Goal: Task Accomplishment & Management: Use online tool/utility

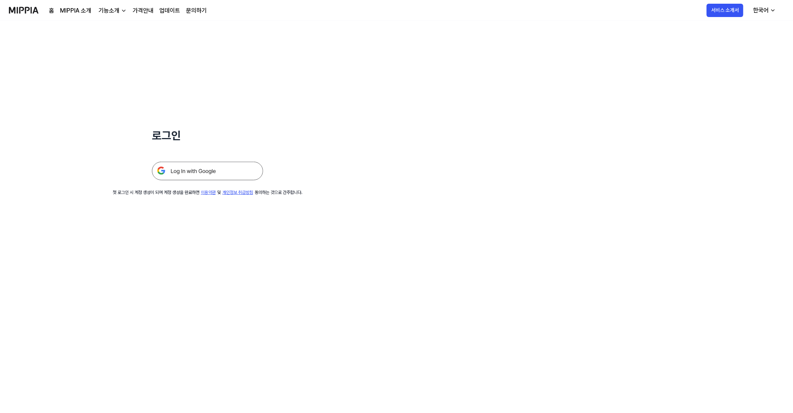
click at [228, 174] on img at bounding box center [207, 171] width 111 height 19
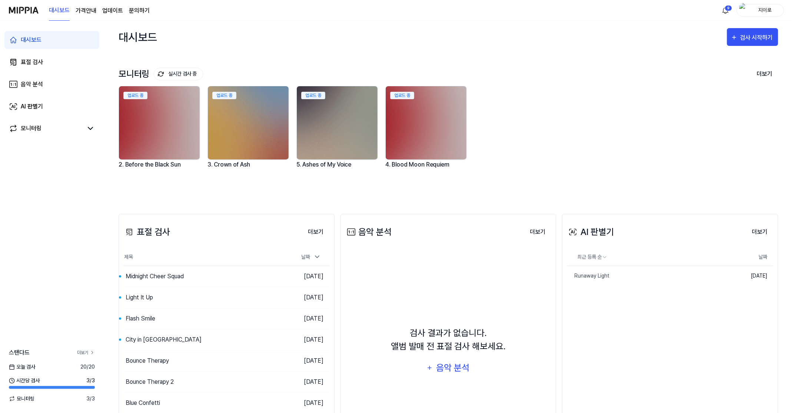
click at [83, 352] on link "더보기" at bounding box center [86, 353] width 18 height 7
click at [740, 36] on div "검사 시작하기" at bounding box center [752, 38] width 44 height 10
click at [726, 61] on div "표절 검사" at bounding box center [739, 61] width 64 height 10
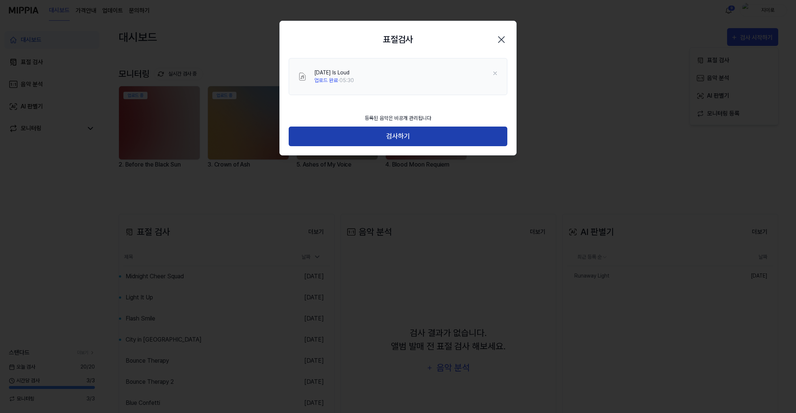
click at [422, 138] on button "검사하기" at bounding box center [398, 137] width 219 height 20
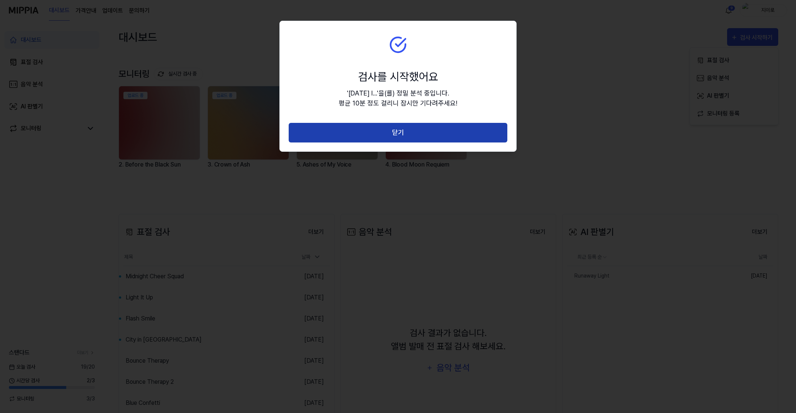
click at [437, 138] on button "닫기" at bounding box center [398, 133] width 219 height 20
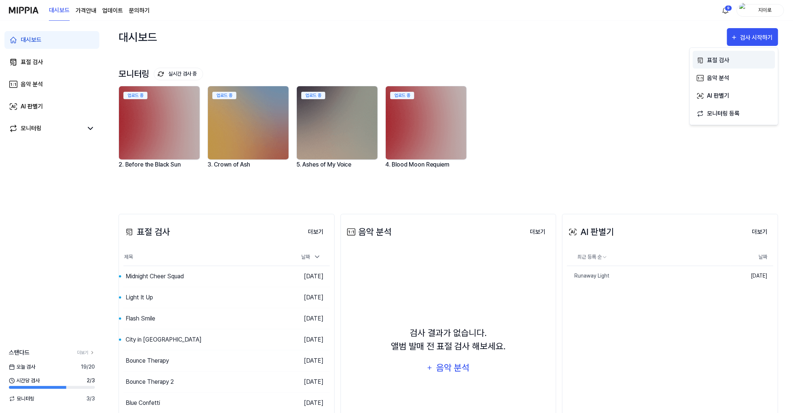
click at [734, 56] on div "표절 검사" at bounding box center [739, 61] width 64 height 10
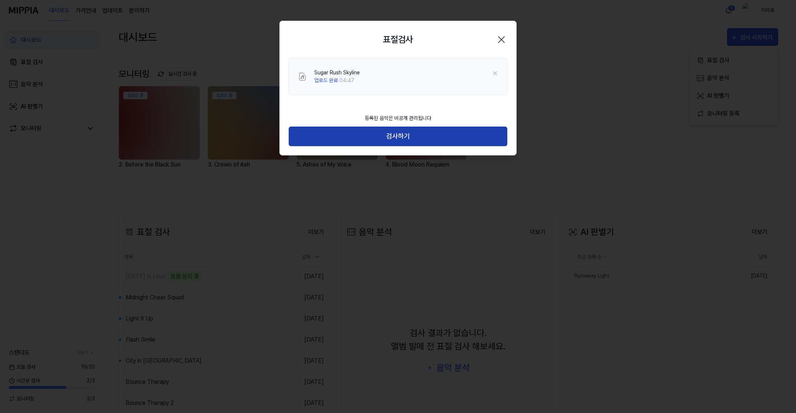
click at [399, 130] on button "검사하기" at bounding box center [398, 137] width 219 height 20
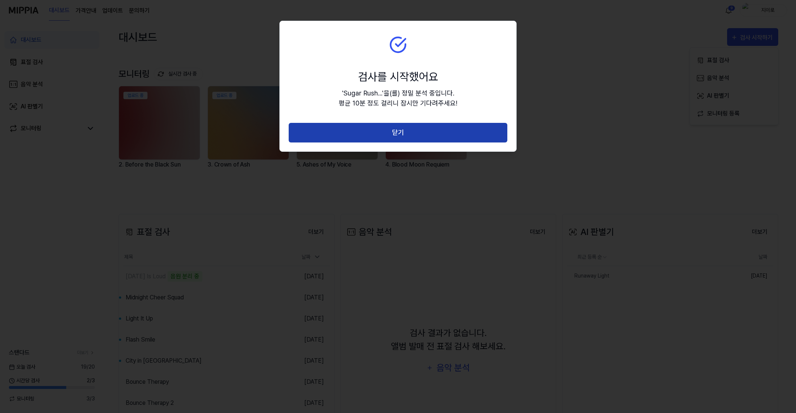
click at [401, 132] on button "닫기" at bounding box center [398, 133] width 219 height 20
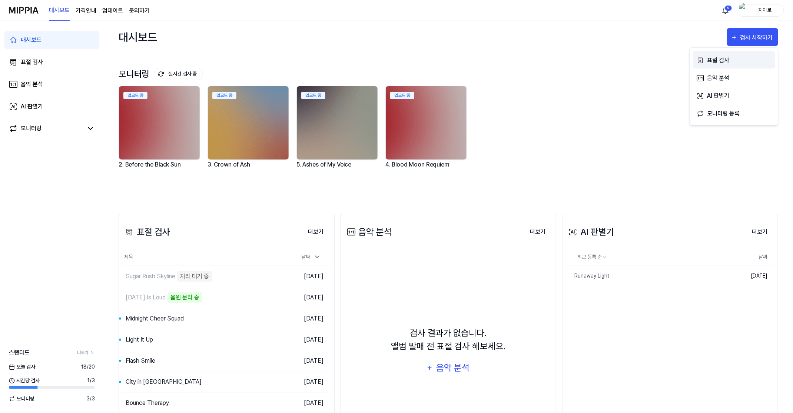
click at [710, 61] on div "표절 검사" at bounding box center [739, 61] width 64 height 10
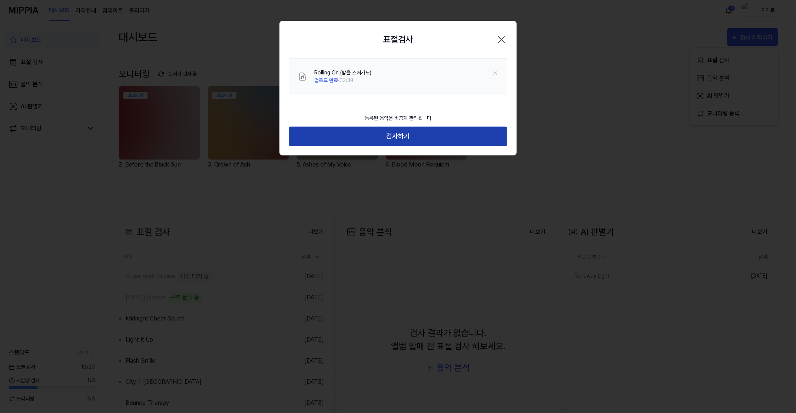
click at [404, 132] on button "검사하기" at bounding box center [398, 137] width 219 height 20
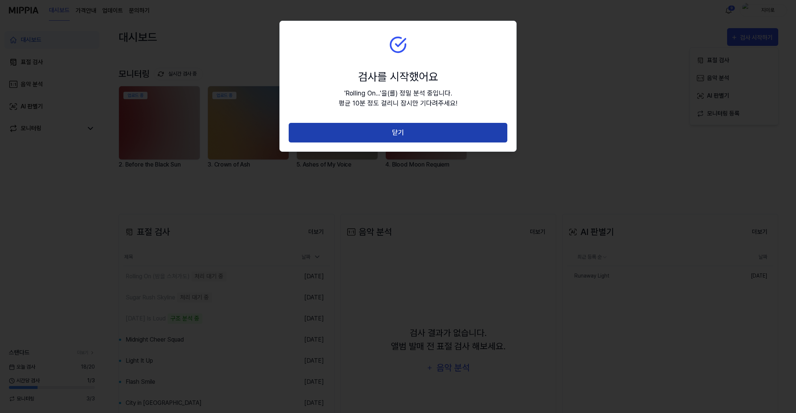
click at [394, 132] on button "닫기" at bounding box center [398, 133] width 219 height 20
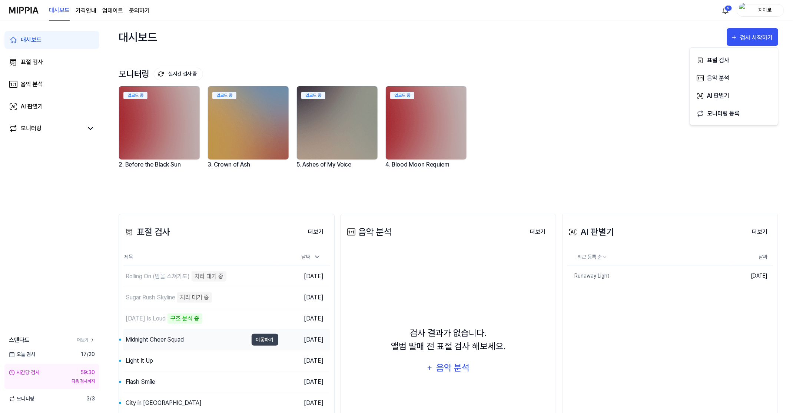
click at [189, 339] on div "Midnight Cheer Squad" at bounding box center [185, 340] width 124 height 21
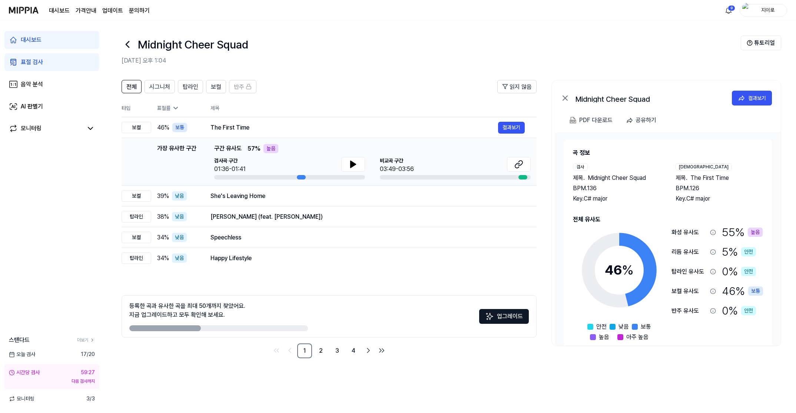
click at [125, 43] on icon at bounding box center [127, 45] width 12 height 12
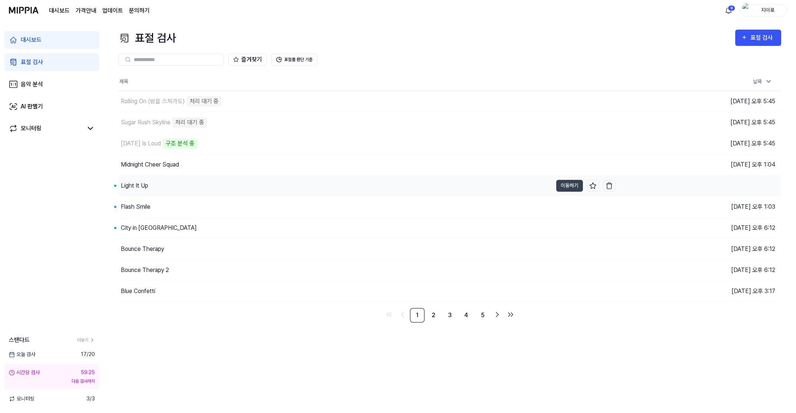
click at [148, 187] on div "Light It Up" at bounding box center [134, 185] width 27 height 9
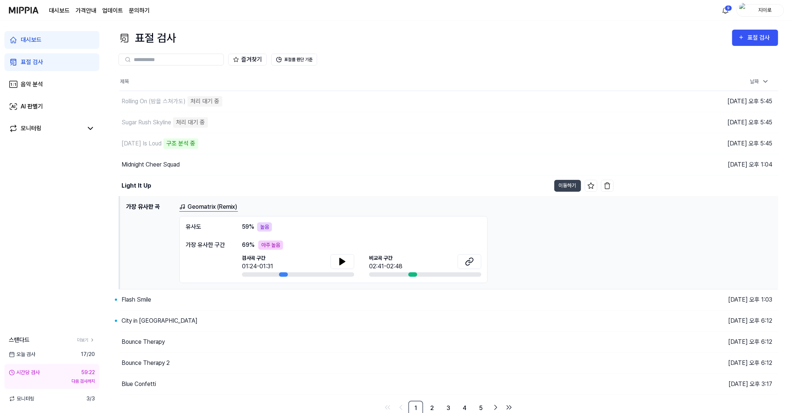
click at [44, 34] on link "대시보드" at bounding box center [51, 40] width 95 height 18
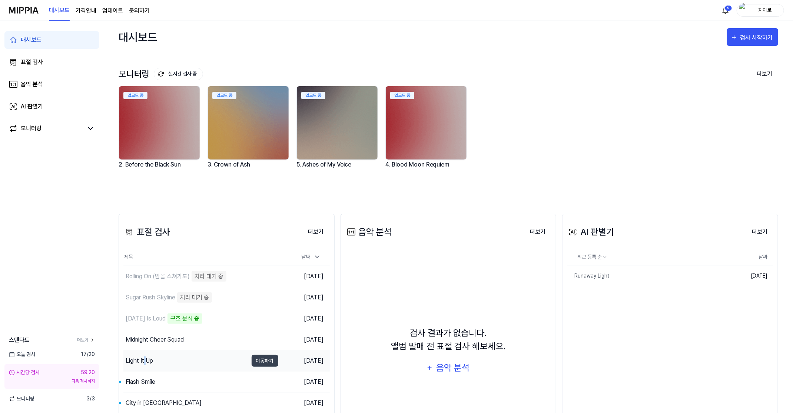
click at [144, 355] on div "Light It Up" at bounding box center [185, 361] width 124 height 21
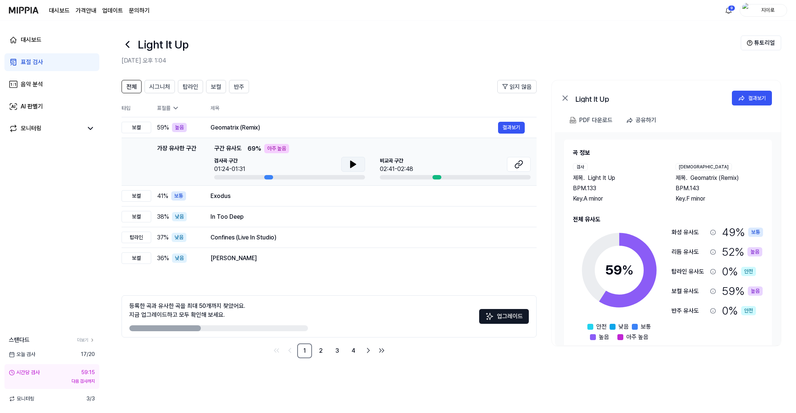
click at [347, 161] on button at bounding box center [353, 164] width 24 height 15
click at [349, 165] on icon at bounding box center [353, 164] width 9 height 9
click at [524, 164] on button at bounding box center [519, 164] width 24 height 15
click at [353, 166] on icon at bounding box center [353, 164] width 9 height 9
click at [507, 198] on button "결과보기" at bounding box center [511, 196] width 27 height 12
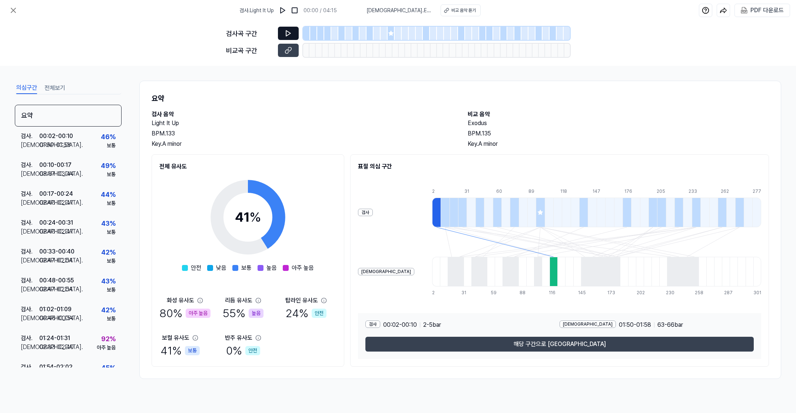
click at [281, 36] on button at bounding box center [288, 33] width 21 height 13
click at [289, 49] on icon at bounding box center [287, 50] width 7 height 7
click at [292, 49] on button at bounding box center [288, 50] width 21 height 13
click at [289, 30] on icon at bounding box center [287, 33] width 7 height 7
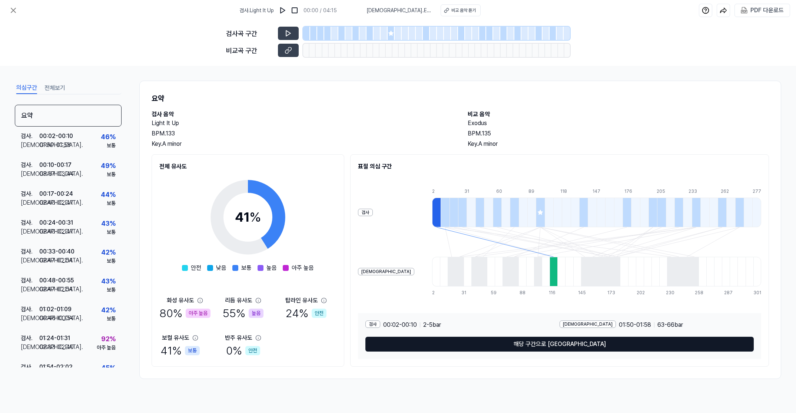
click at [551, 347] on button "해당 구간으로 이동" at bounding box center [559, 344] width 388 height 15
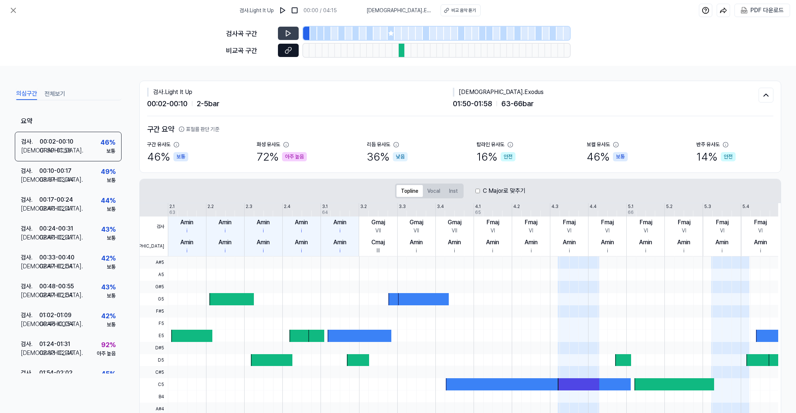
click at [281, 48] on button at bounding box center [288, 50] width 21 height 13
click at [289, 27] on button at bounding box center [288, 33] width 21 height 13
click at [291, 33] on icon at bounding box center [287, 33] width 7 height 7
click at [77, 341] on div "검사 . 01:24 - 01:31 비교 . 02:33 - 02:40 92 % 아주 높음" at bounding box center [68, 349] width 107 height 29
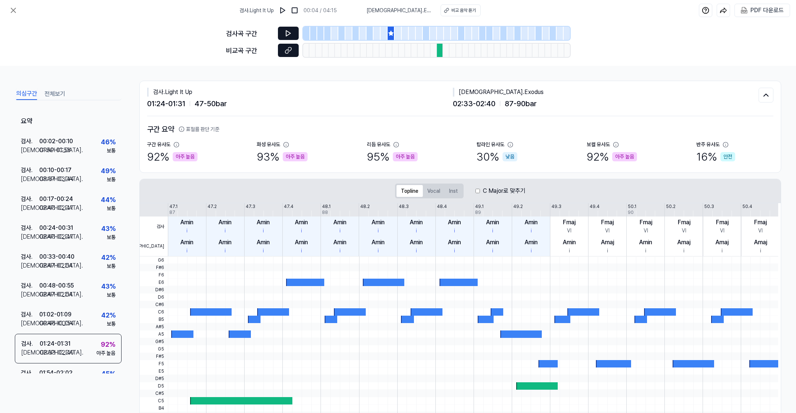
click at [286, 46] on button at bounding box center [288, 50] width 21 height 13
click at [288, 34] on icon at bounding box center [287, 33] width 7 height 7
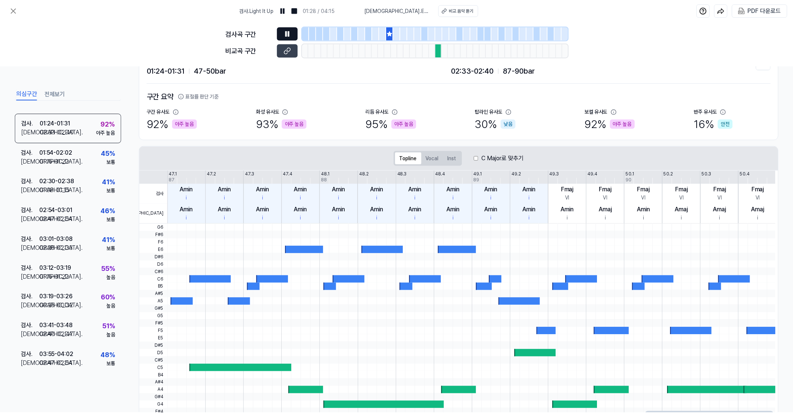
scroll to position [65, 0]
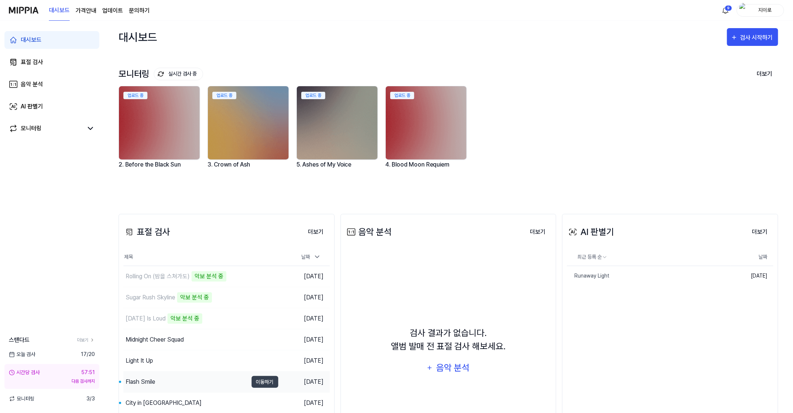
click at [167, 382] on div "Flash Smile" at bounding box center [185, 382] width 124 height 21
click at [182, 399] on div "City in Strobe" at bounding box center [185, 403] width 124 height 21
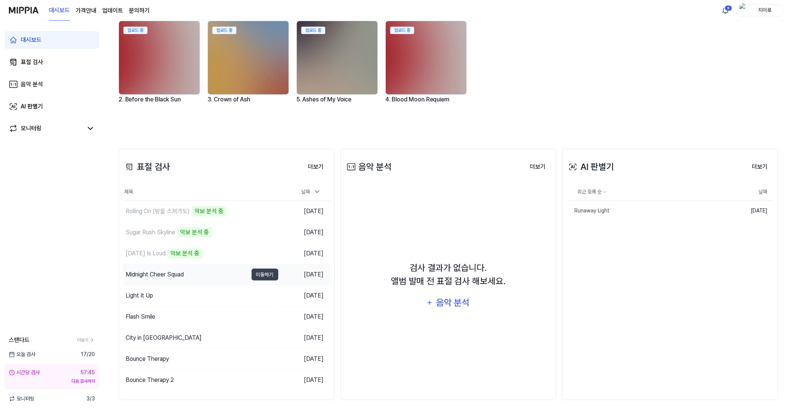
scroll to position [66, 0]
click at [174, 380] on div "Bounce Therapy 2" at bounding box center [185, 379] width 124 height 21
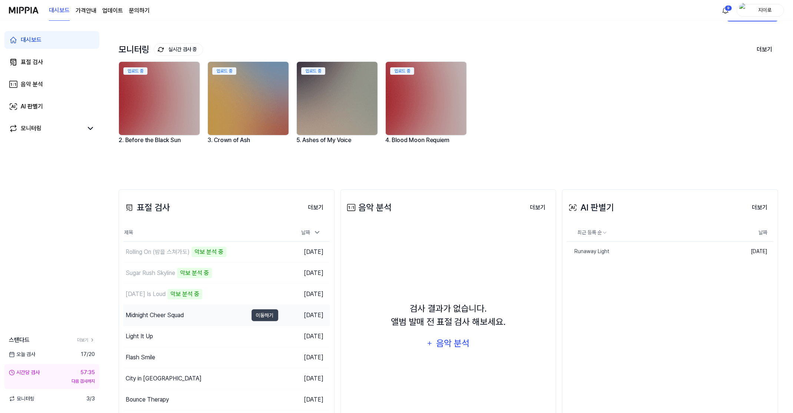
scroll to position [66, 0]
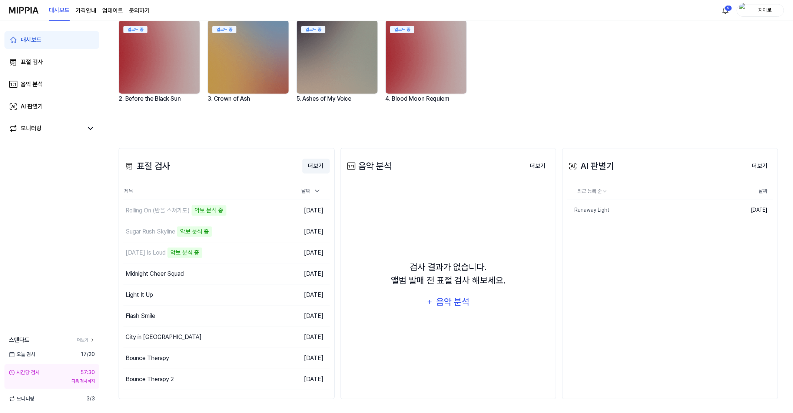
click at [318, 164] on button "더보기" at bounding box center [315, 166] width 27 height 15
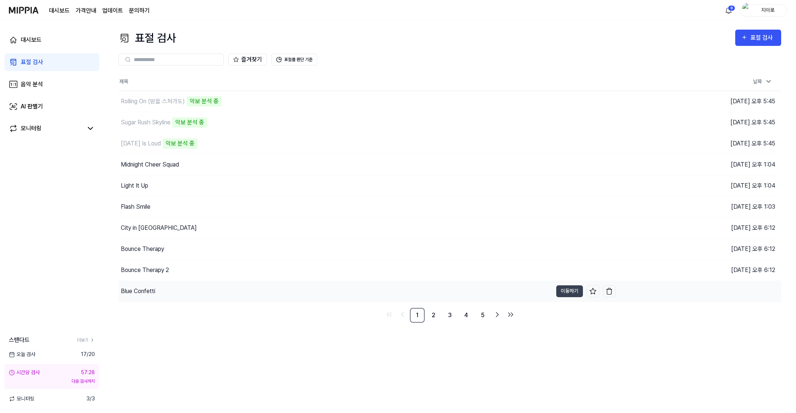
click at [152, 290] on div "Blue Confetti" at bounding box center [138, 291] width 34 height 9
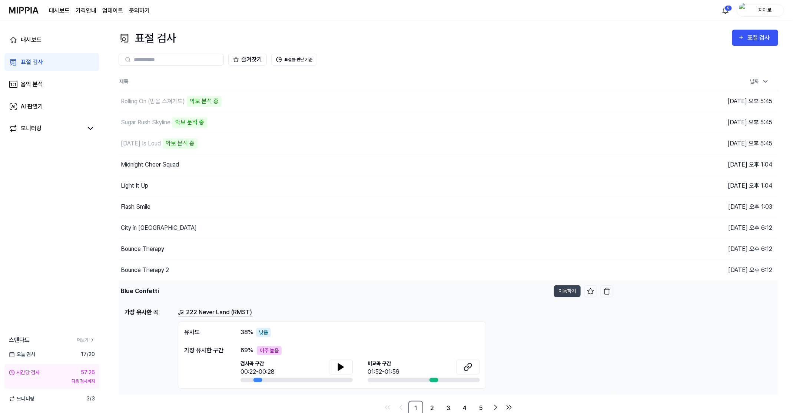
scroll to position [1, 0]
click at [156, 273] on div "Bounce Therapy 2" at bounding box center [334, 269] width 431 height 21
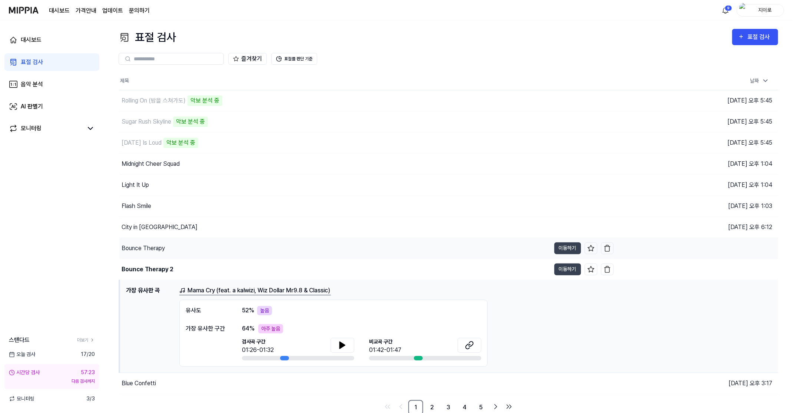
click at [150, 249] on div "Bounce Therapy" at bounding box center [142, 248] width 43 height 9
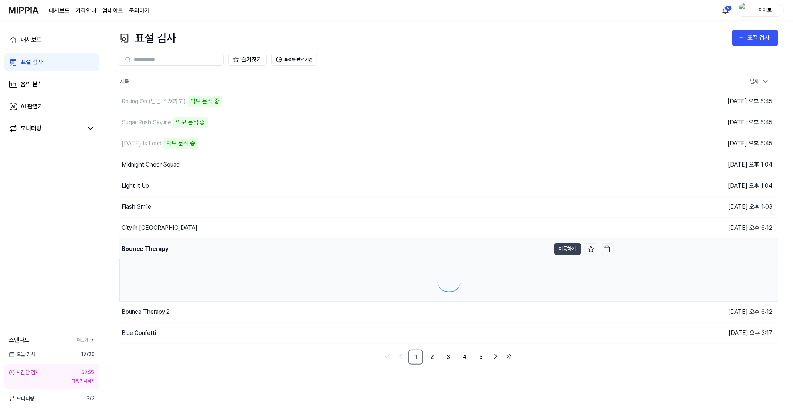
scroll to position [0, 0]
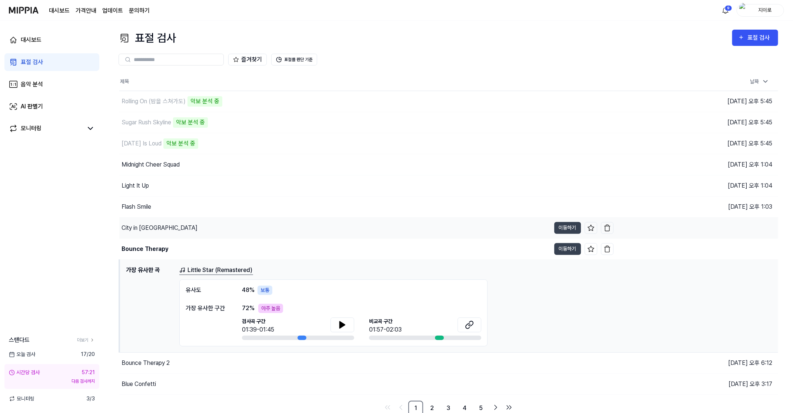
click at [145, 231] on div "City in Strobe" at bounding box center [159, 228] width 76 height 9
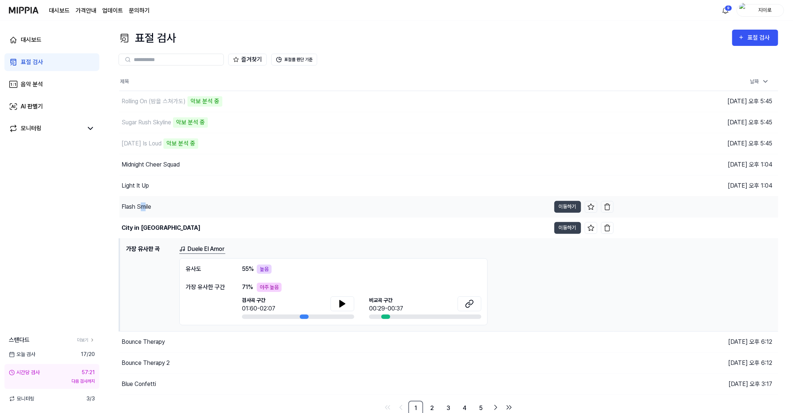
click at [143, 210] on div "Flash Smile" at bounding box center [136, 207] width 30 height 9
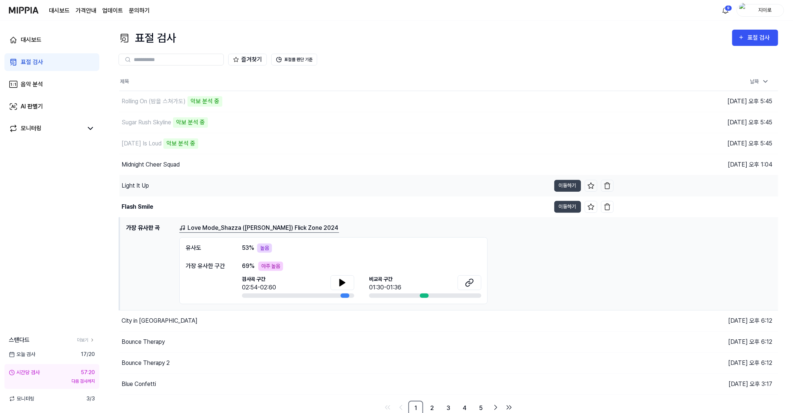
drag, startPoint x: 143, startPoint y: 210, endPoint x: 138, endPoint y: 184, distance: 26.7
click at [138, 184] on div "Light It Up" at bounding box center [134, 185] width 27 height 9
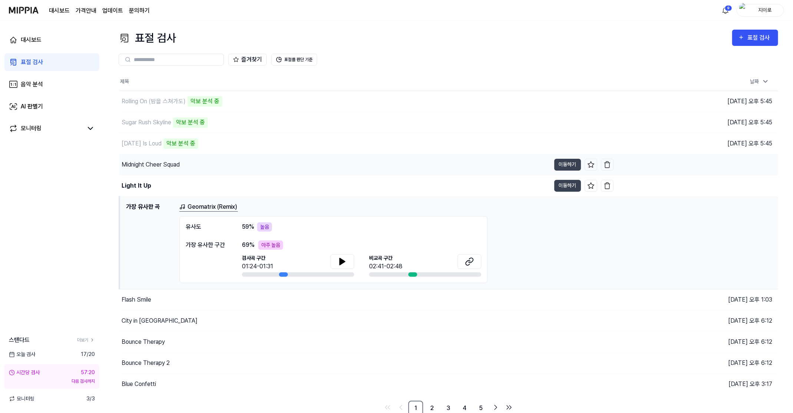
click at [135, 163] on div "Midnight Cheer Squad" at bounding box center [150, 164] width 58 height 9
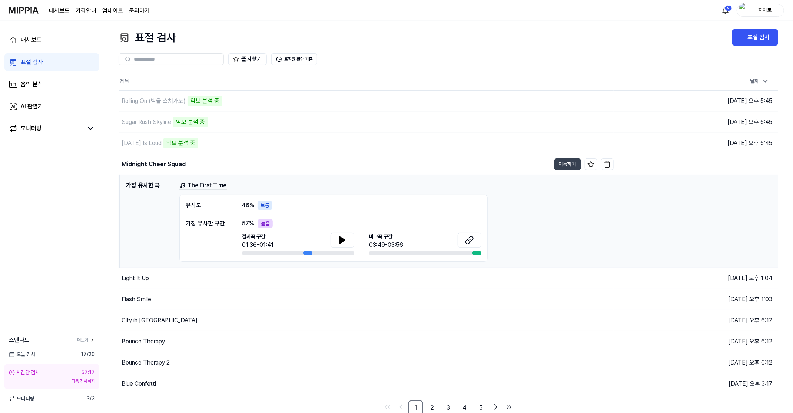
scroll to position [1, 0]
click at [431, 407] on link "2" at bounding box center [431, 407] width 15 height 15
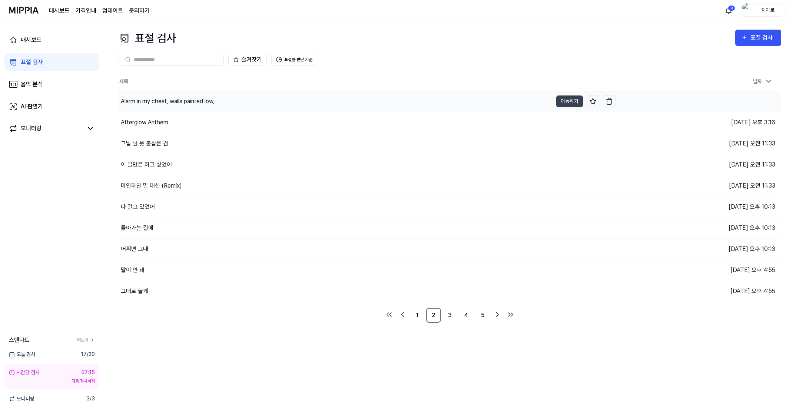
click at [154, 102] on div "Alarm in my chest, walls painted low," at bounding box center [168, 101] width 94 height 9
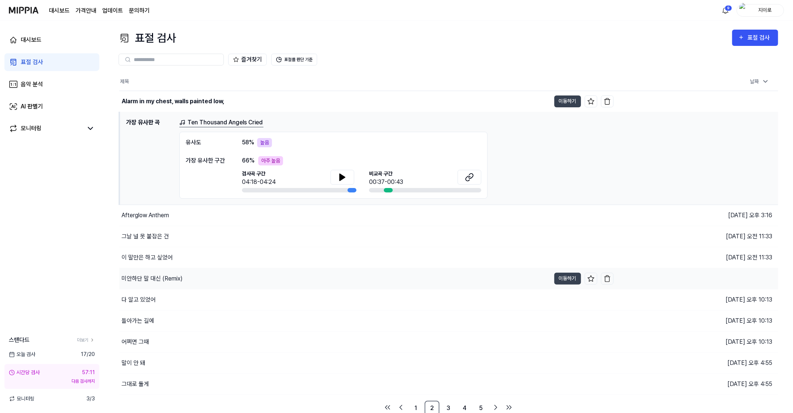
click at [150, 217] on div "Afterglow Anthem" at bounding box center [144, 215] width 47 height 9
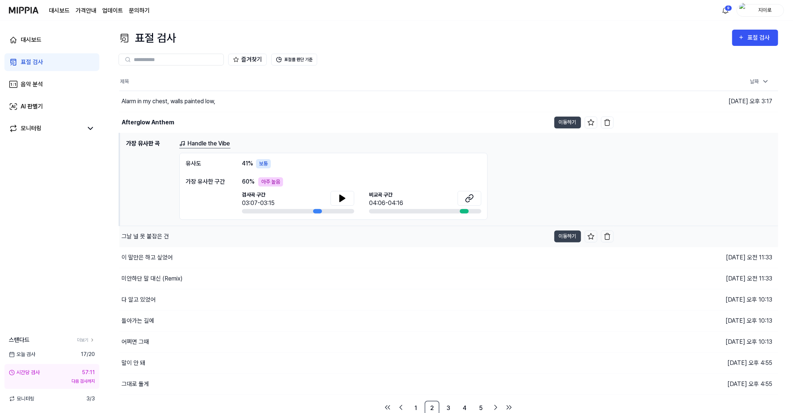
click at [148, 233] on div "그날 널 못 붙잡은 건" at bounding box center [144, 236] width 47 height 9
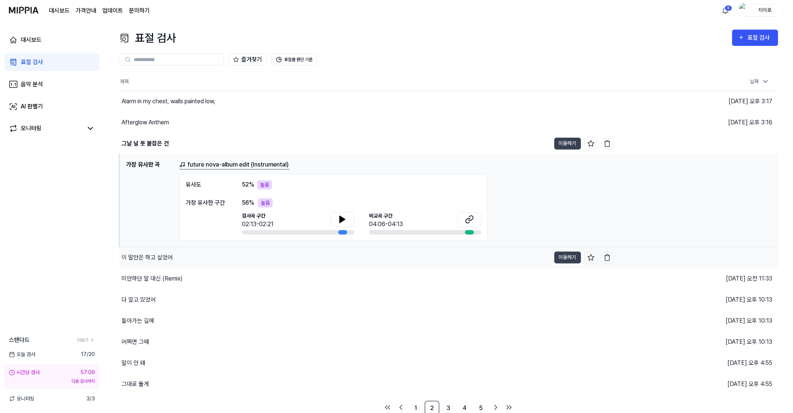
click at [149, 262] on div "이 말만은 하고 싶었어" at bounding box center [334, 257] width 431 height 21
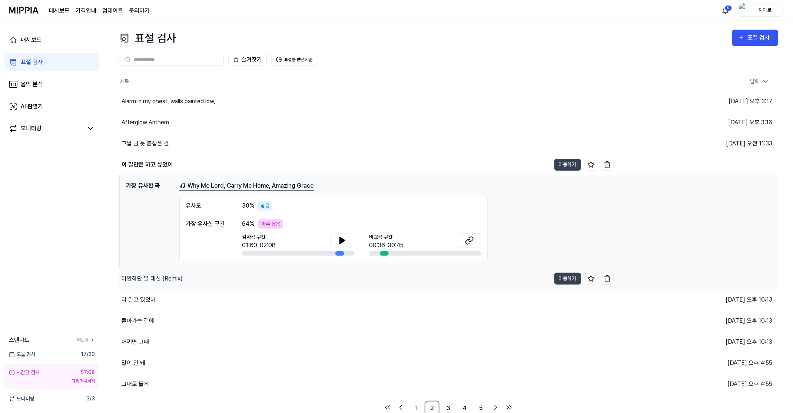
click at [149, 280] on div "미안하단 말 대신 (Remix)" at bounding box center [151, 278] width 61 height 9
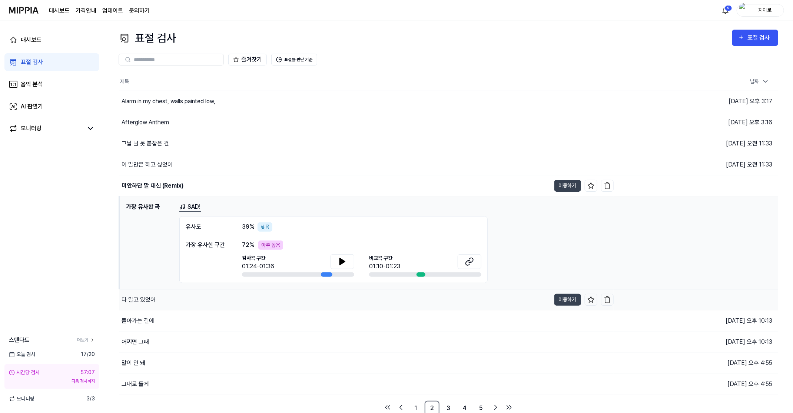
click at [145, 302] on div "다 알고 있었어" at bounding box center [138, 300] width 34 height 9
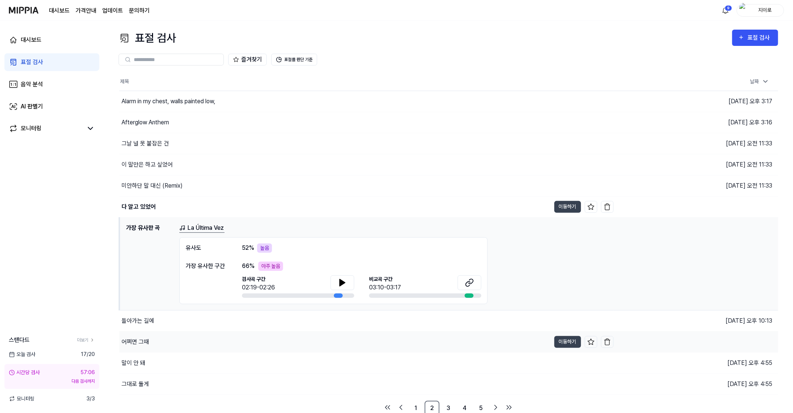
click at [136, 336] on div "어쩌면 그때" at bounding box center [334, 342] width 431 height 21
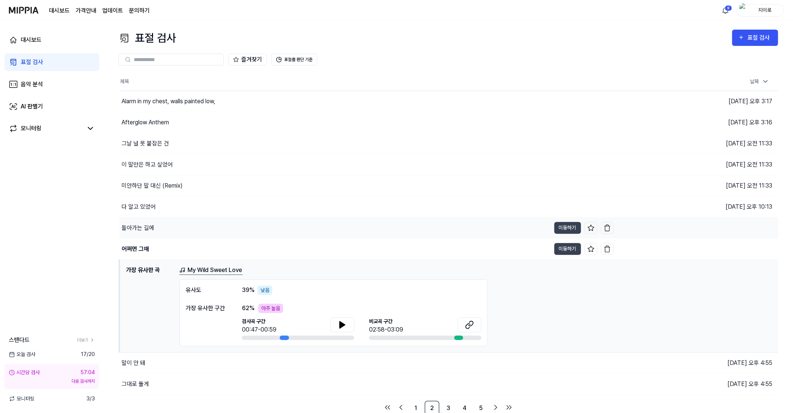
click at [148, 227] on div "돌아가는 길에" at bounding box center [137, 228] width 33 height 9
